Goal: Navigation & Orientation: Understand site structure

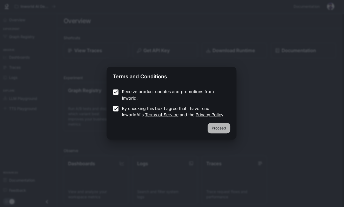
click at [214, 131] on button "Proceed" at bounding box center [219, 128] width 23 height 10
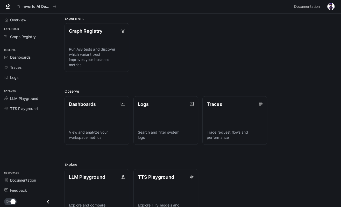
scroll to position [76, 0]
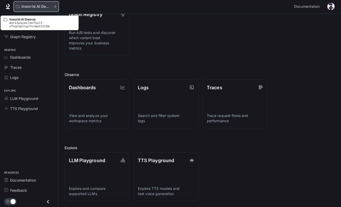
click at [19, 5] on icon "All workspaces" at bounding box center [18, 7] width 4 height 4
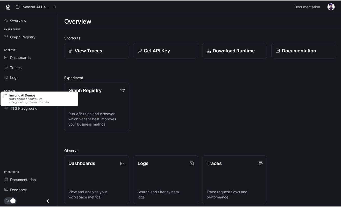
scroll to position [76, 0]
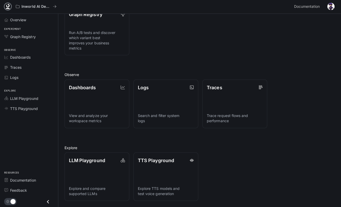
click at [6, 5] on icon at bounding box center [7, 7] width 5 height 5
